Goal: Task Accomplishment & Management: Manage account settings

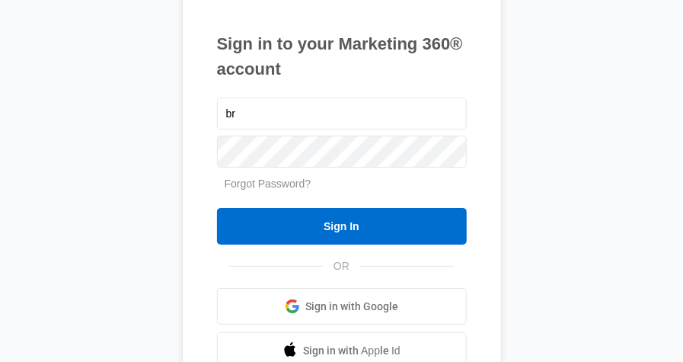
type input "[EMAIL_ADDRESS][DOMAIN_NAME]"
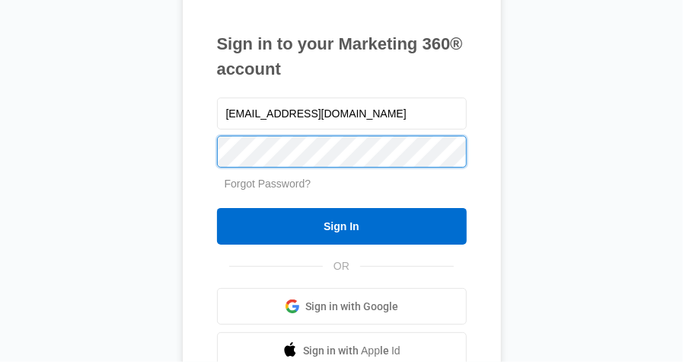
click at [217, 208] on input "Sign In" at bounding box center [342, 226] width 250 height 37
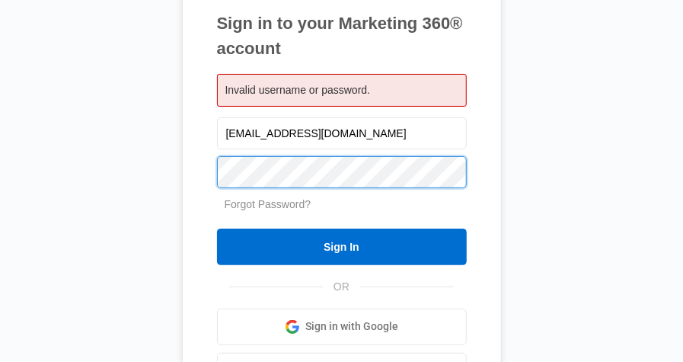
click at [217, 228] on input "Sign In" at bounding box center [342, 246] width 250 height 37
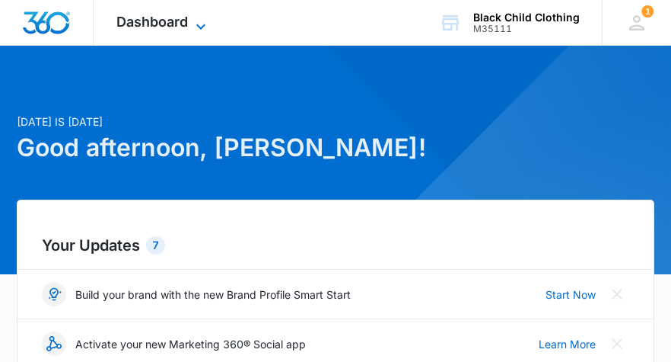
click at [184, 24] on span "Dashboard" at bounding box center [152, 22] width 72 height 16
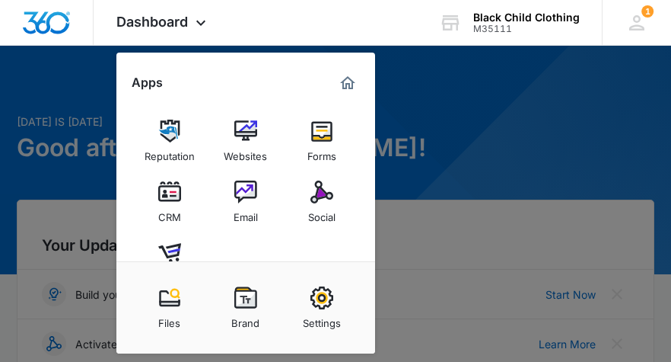
click at [449, 106] on div at bounding box center [335, 181] width 671 height 362
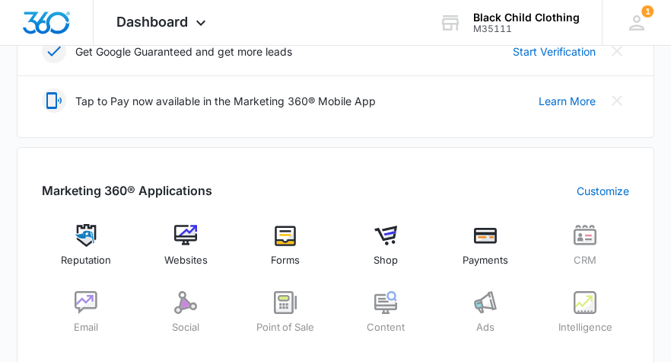
scroll to position [533, 0]
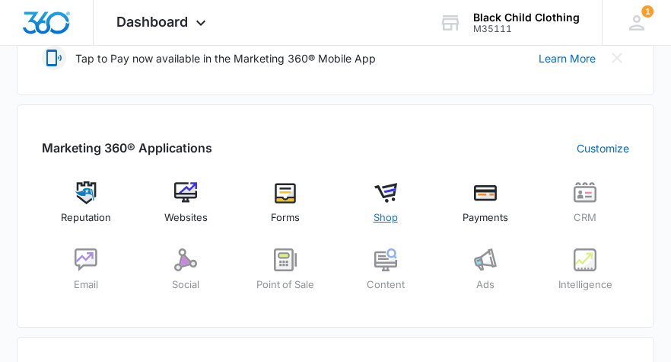
click at [384, 195] on img at bounding box center [386, 192] width 23 height 23
